Goal: Task Accomplishment & Management: Complete application form

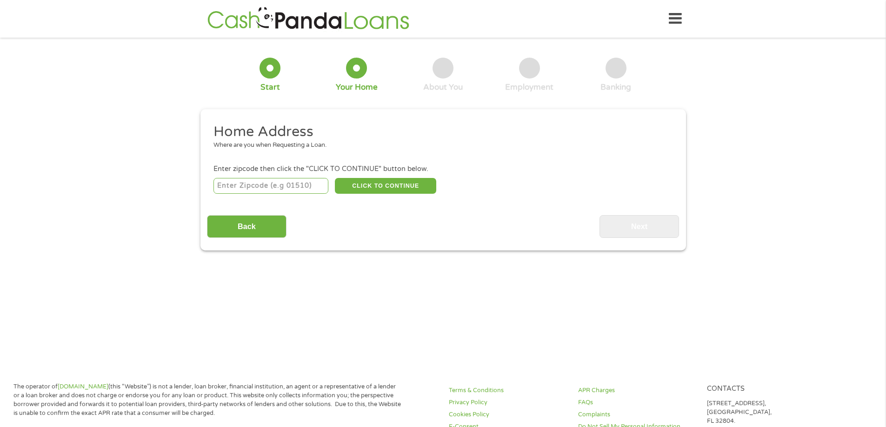
click at [306, 181] on input "number" at bounding box center [270, 186] width 115 height 16
type input "47150"
select select "[US_STATE]"
click at [380, 190] on button "CLICK TO CONTINUE" at bounding box center [385, 186] width 101 height 16
type input "47150"
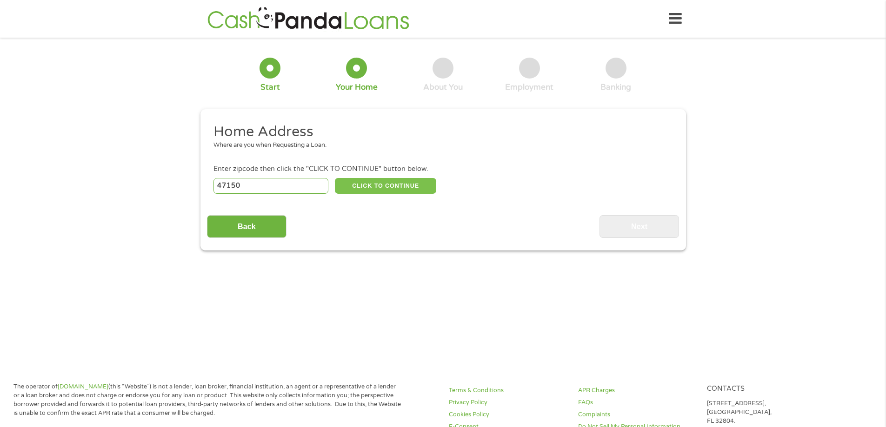
type input "[GEOGRAPHIC_DATA]"
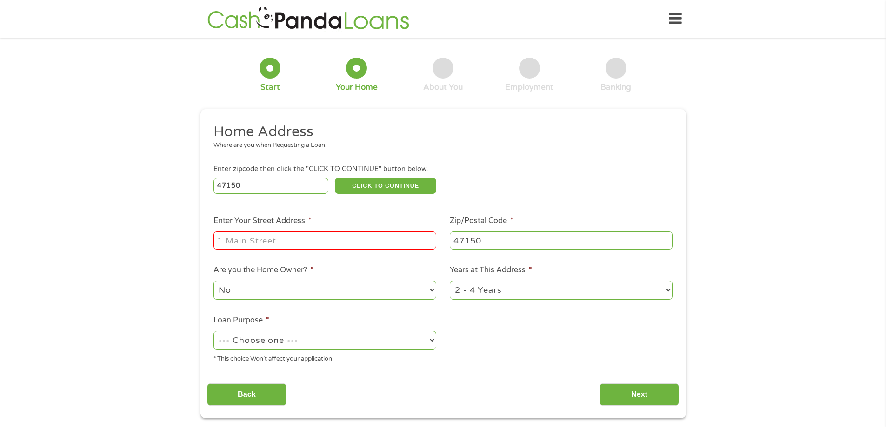
click at [317, 238] on input "Enter Your Street Address *" at bounding box center [324, 241] width 223 height 18
type input "[STREET_ADDRESS]"
click at [300, 294] on select "No Yes" at bounding box center [324, 290] width 223 height 19
click at [301, 290] on select "No Yes" at bounding box center [324, 290] width 223 height 19
click at [315, 346] on select "--- Choose one --- Pay Bills Debt Consolidation Home Improvement Major Purchase…" at bounding box center [324, 340] width 223 height 19
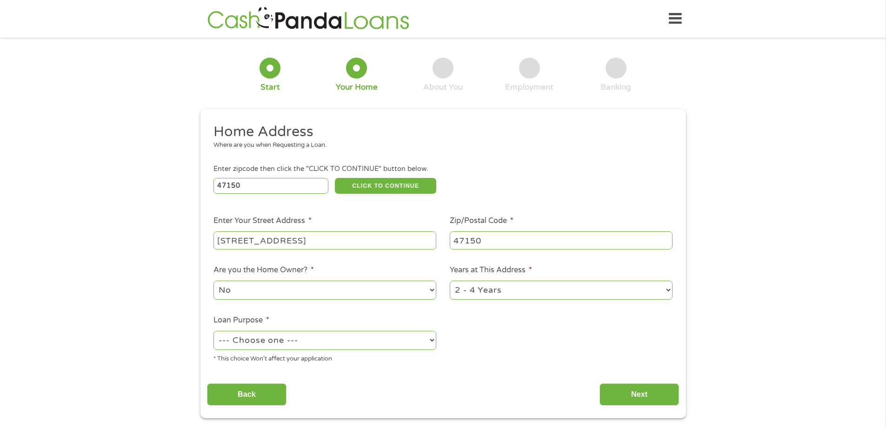
select select "paybills"
click at [213, 331] on select "--- Choose one --- Pay Bills Debt Consolidation Home Improvement Major Purchase…" at bounding box center [324, 340] width 223 height 19
click at [642, 389] on input "Next" at bounding box center [639, 395] width 80 height 23
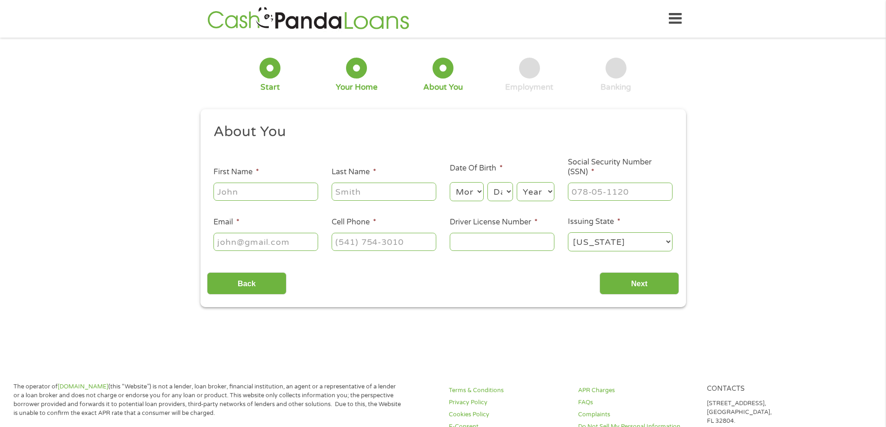
scroll to position [4, 4]
click at [246, 190] on input "First Name *" at bounding box center [265, 192] width 105 height 18
type input "[PERSON_NAME]"
type input "[PERSON_NAME][EMAIL_ADDRESS][DOMAIN_NAME]"
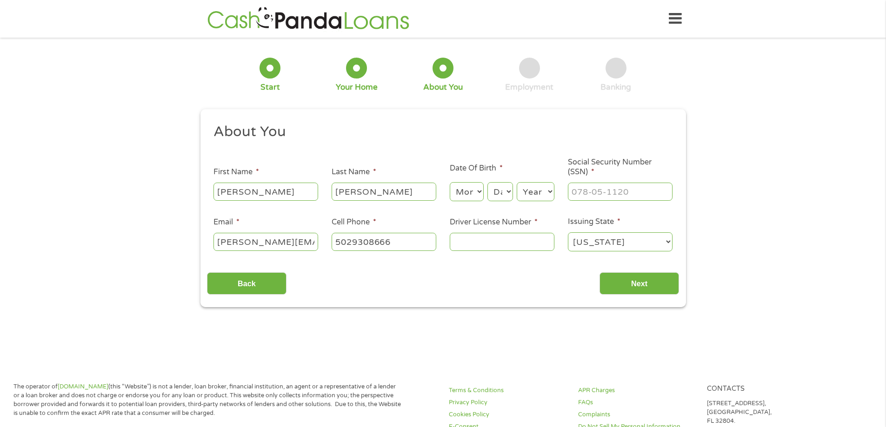
type input "[PHONE_NUMBER]"
click at [471, 191] on select "Month 1 2 3 4 5 6 7 8 9 10 11 12" at bounding box center [467, 191] width 34 height 19
select select "6"
click at [450, 182] on select "Month 1 2 3 4 5 6 7 8 9 10 11 12" at bounding box center [467, 191] width 34 height 19
click at [498, 201] on div "Day Day 1 2 3 4 5 6 7 8 9 10 11 12 13 14 15 16 17 18 19 20 21 22 23 24 25 26 27…" at bounding box center [499, 192] width 25 height 22
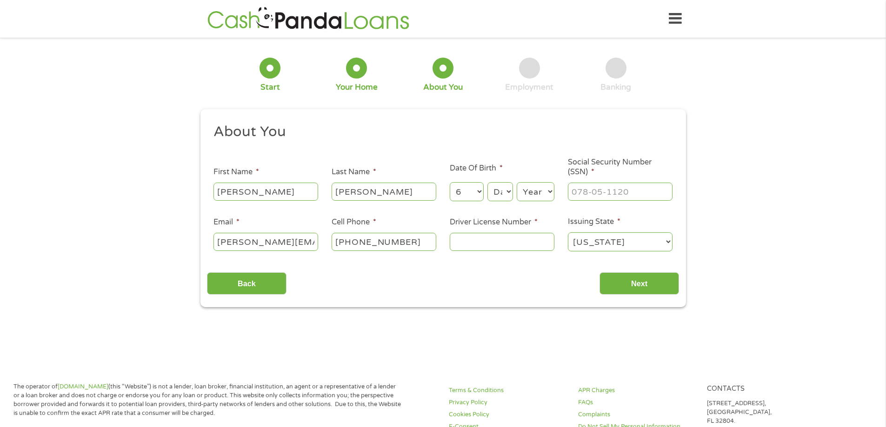
click at [500, 196] on select "Day 1 2 3 4 5 6 7 8 9 10 11 12 13 14 15 16 17 18 19 20 21 22 23 24 25 26 27 28 …" at bounding box center [499, 191] width 25 height 19
select select "1"
click at [487, 182] on select "Day 1 2 3 4 5 6 7 8 9 10 11 12 13 14 15 16 17 18 19 20 21 22 23 24 25 26 27 28 …" at bounding box center [499, 191] width 25 height 19
click at [543, 201] on select "Year [DATE] 2006 2005 2004 2003 2002 2001 2000 1999 1998 1997 1996 1995 1994 19…" at bounding box center [536, 191] width 38 height 19
select select "1996"
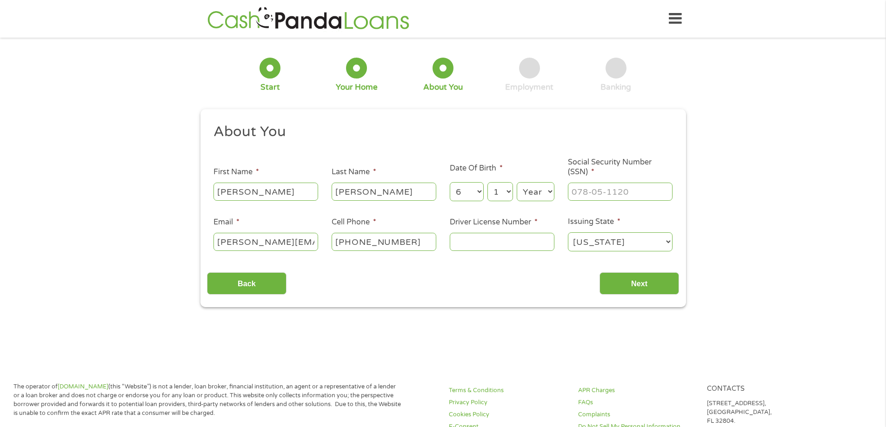
click at [517, 182] on select "Year [DATE] 2006 2005 2004 2003 2002 2001 2000 1999 1998 1997 1996 1995 1994 19…" at bounding box center [536, 191] width 38 height 19
click at [600, 191] on input "___-__-____" at bounding box center [620, 192] width 105 height 18
type input "312-17-7218"
click at [525, 249] on input "Driver License Number *" at bounding box center [502, 242] width 105 height 18
type input "4030128030"
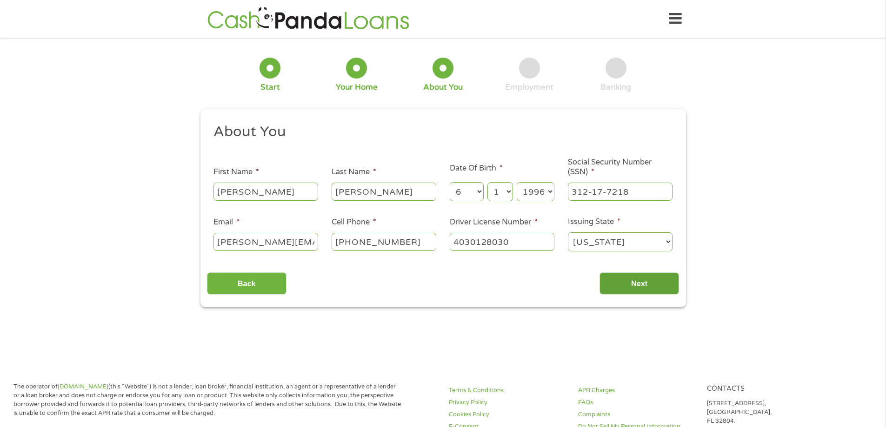
click at [671, 293] on input "Next" at bounding box center [639, 284] width 80 height 23
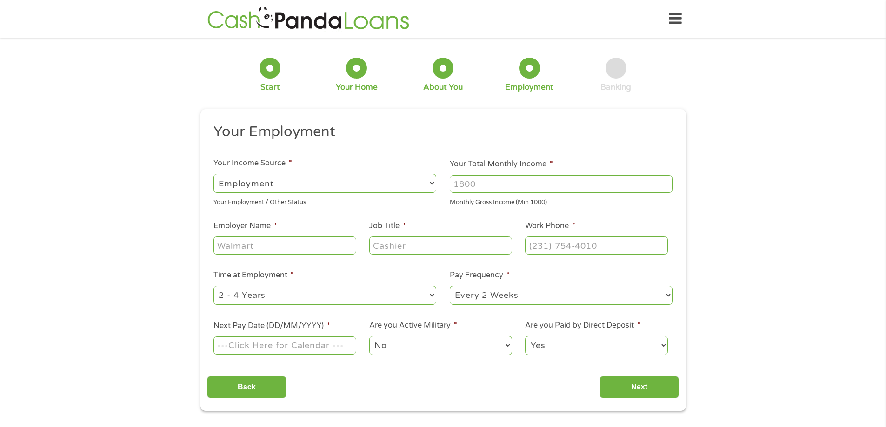
click at [400, 189] on select "--- Choose one --- Employment [DEMOGRAPHIC_DATA] Benefits" at bounding box center [324, 183] width 223 height 19
click at [378, 186] on select "--- Choose one --- Employment [DEMOGRAPHIC_DATA] Benefits" at bounding box center [324, 183] width 223 height 19
click at [519, 179] on input "Your Total Monthly Income *" at bounding box center [561, 184] width 223 height 18
type input "2800"
click at [301, 252] on input "Employer Name *" at bounding box center [284, 246] width 142 height 18
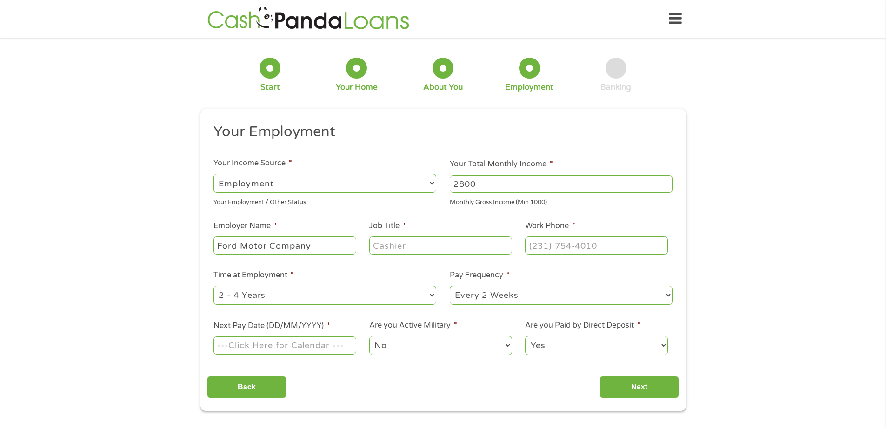
type input "Ford Motor Company"
type input "IT Technician"
type input "[PHONE_NUMBER]"
click at [318, 347] on input "Next Pay Date (DD/MM/YYYY) *" at bounding box center [284, 346] width 142 height 18
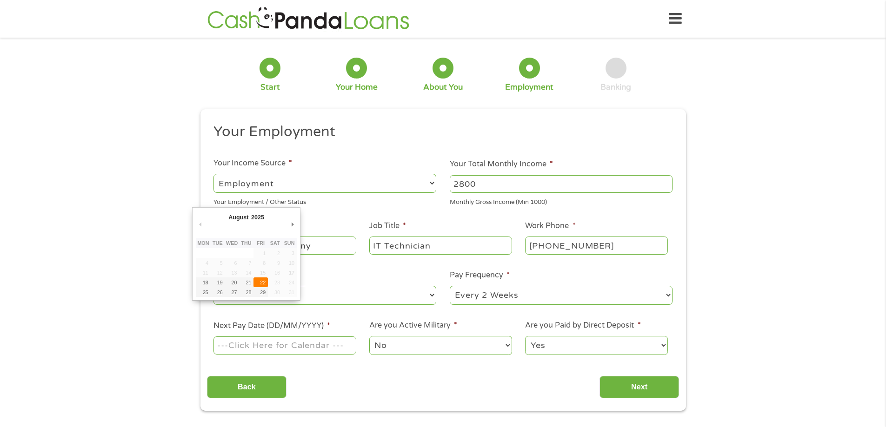
type input "[DATE]"
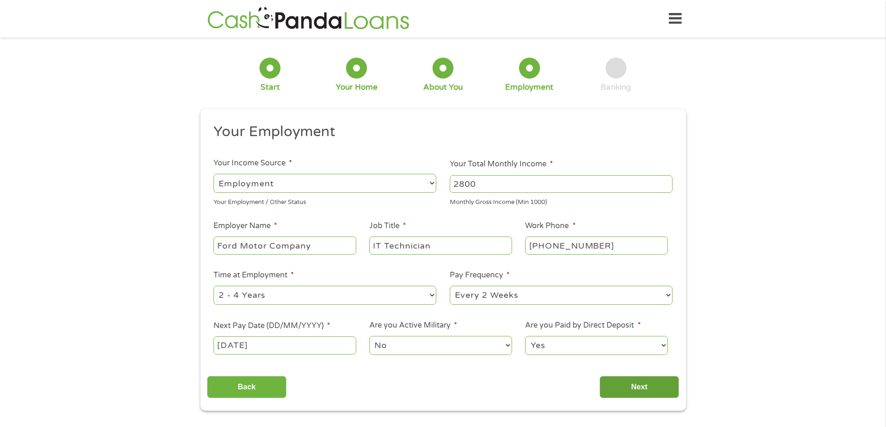
click at [653, 390] on input "Next" at bounding box center [639, 387] width 80 height 23
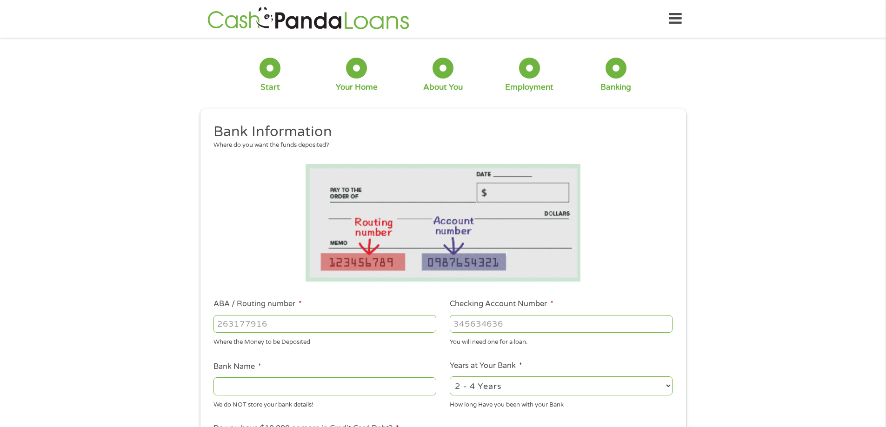
click at [334, 320] on input "ABA / Routing number *" at bounding box center [324, 324] width 223 height 18
type input "271070801"
type input "CITIBANK FEDERAL SAVINGS BANK"
type input "271070801"
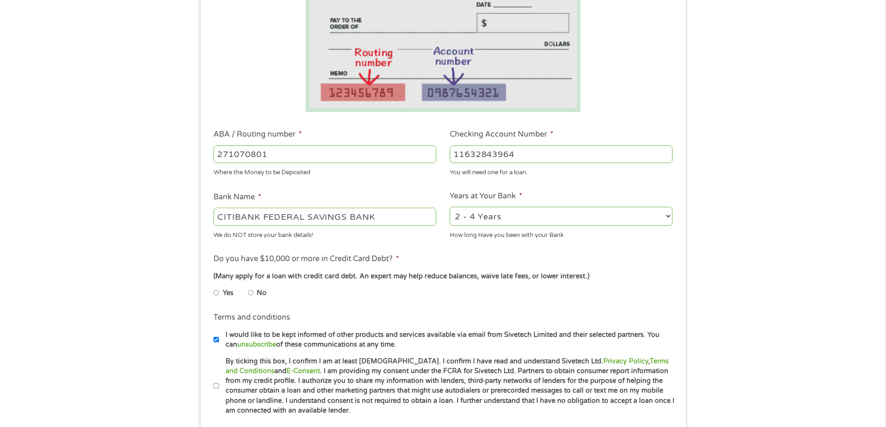
scroll to position [186, 0]
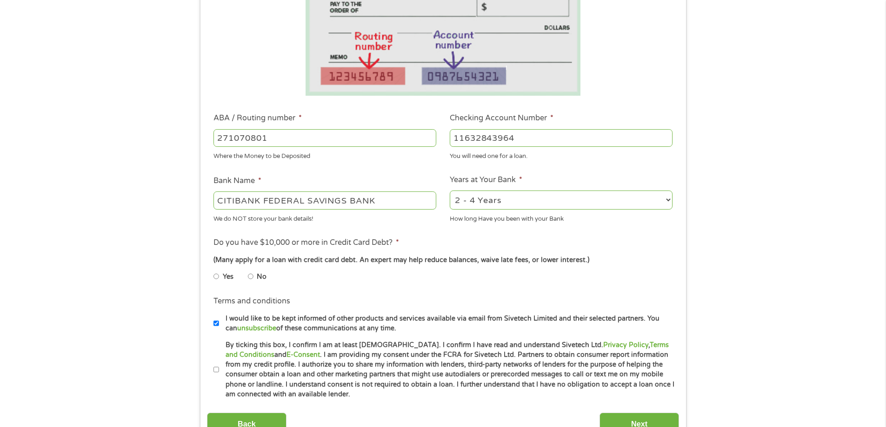
type input "11632843964"
click at [248, 278] on input "No" at bounding box center [251, 276] width 6 height 15
radio input "true"
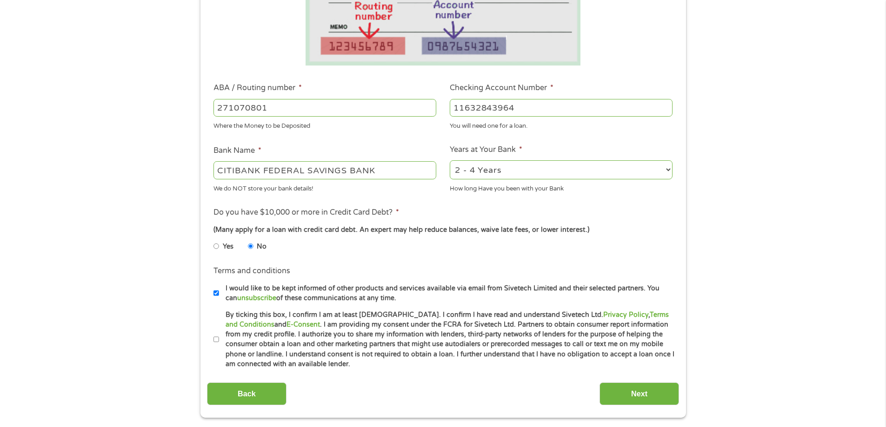
scroll to position [233, 0]
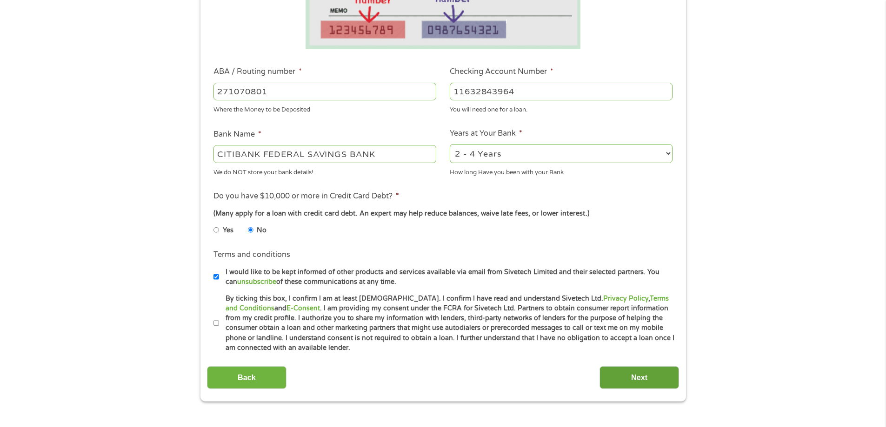
click at [634, 378] on input "Next" at bounding box center [639, 377] width 80 height 23
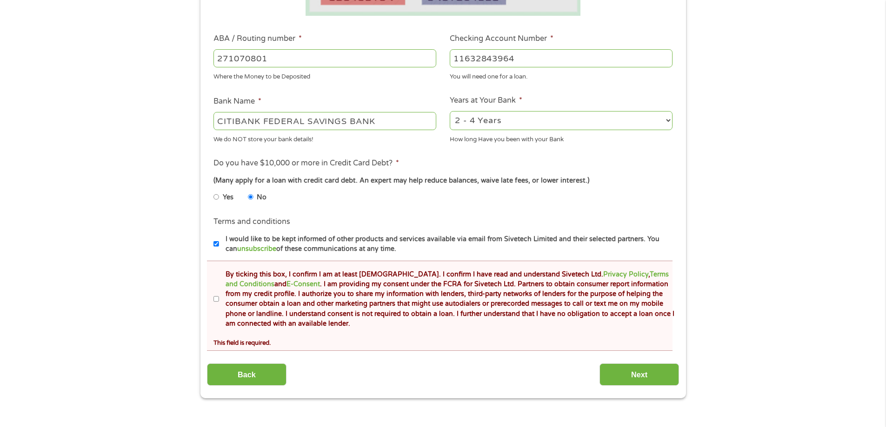
scroll to position [326, 0]
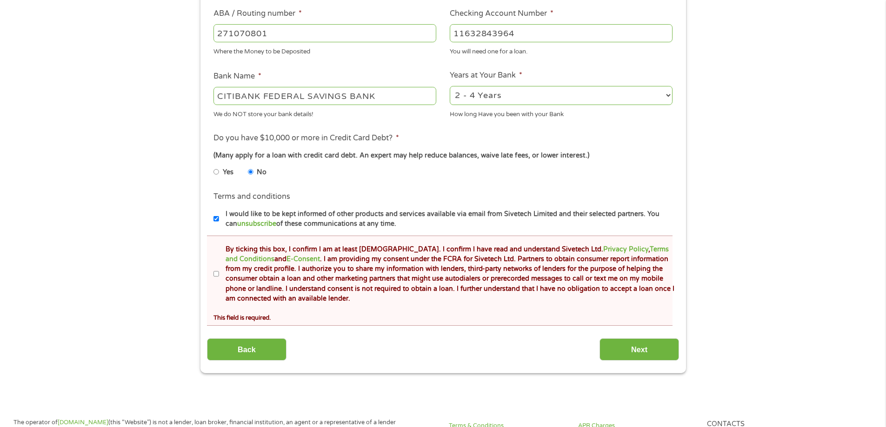
click at [218, 274] on input "By ticking this box, I confirm I am at least [DEMOGRAPHIC_DATA]. I confirm I ha…" at bounding box center [216, 274] width 6 height 15
checkbox input "true"
click at [653, 350] on input "Next" at bounding box center [639, 350] width 80 height 23
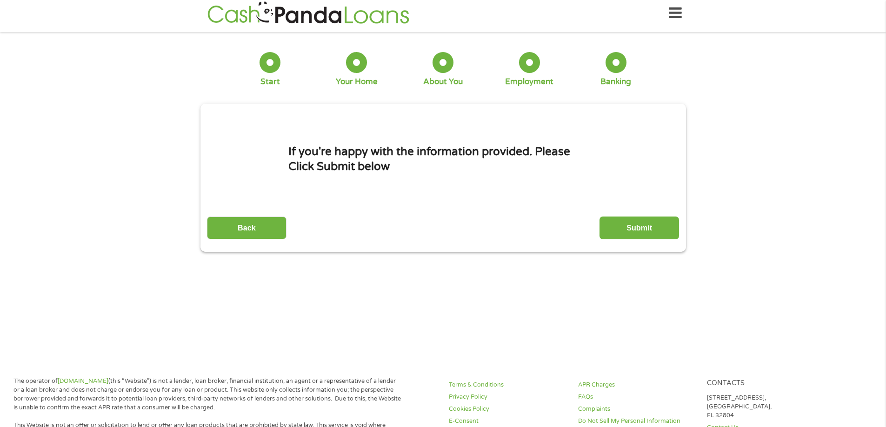
scroll to position [0, 0]
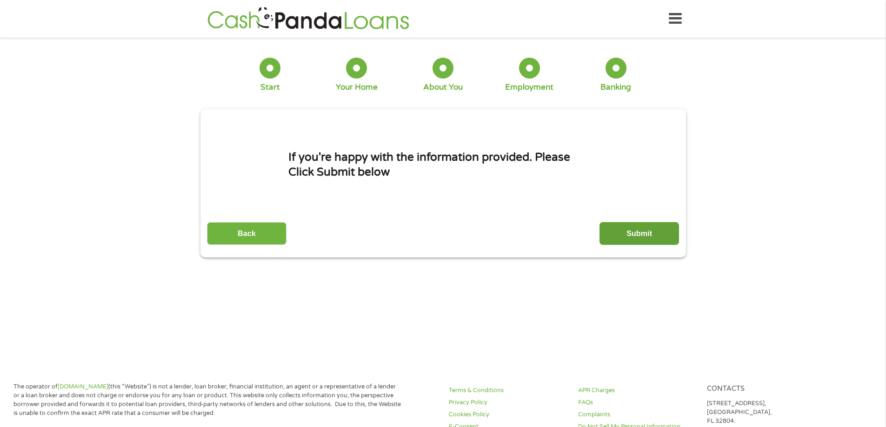
click at [646, 234] on input "Submit" at bounding box center [639, 233] width 80 height 23
